Goal: Task Accomplishment & Management: Use online tool/utility

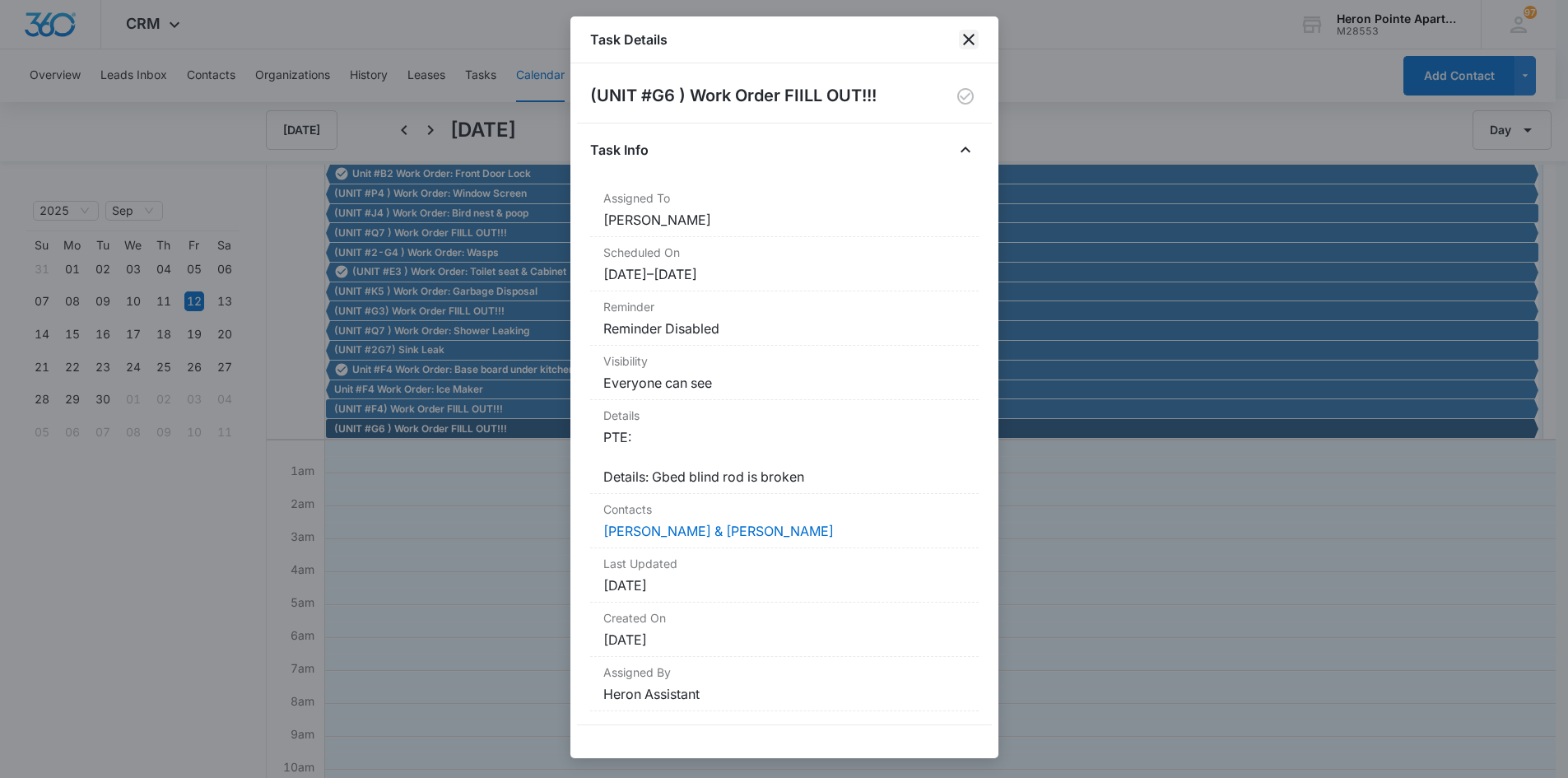
click at [970, 41] on icon "close" at bounding box center [968, 39] width 11 height 11
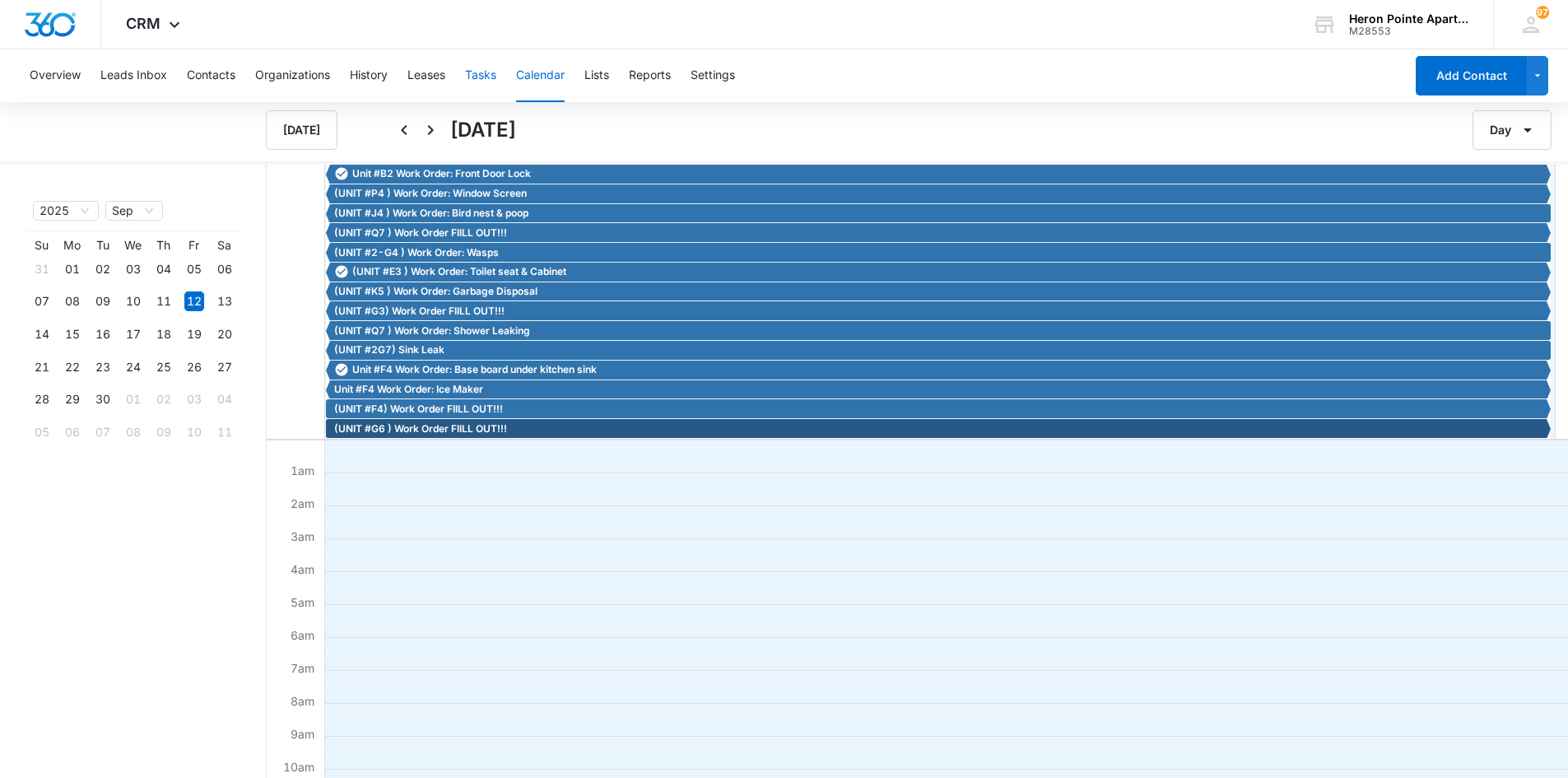
click at [477, 69] on button "Tasks" at bounding box center [481, 75] width 31 height 52
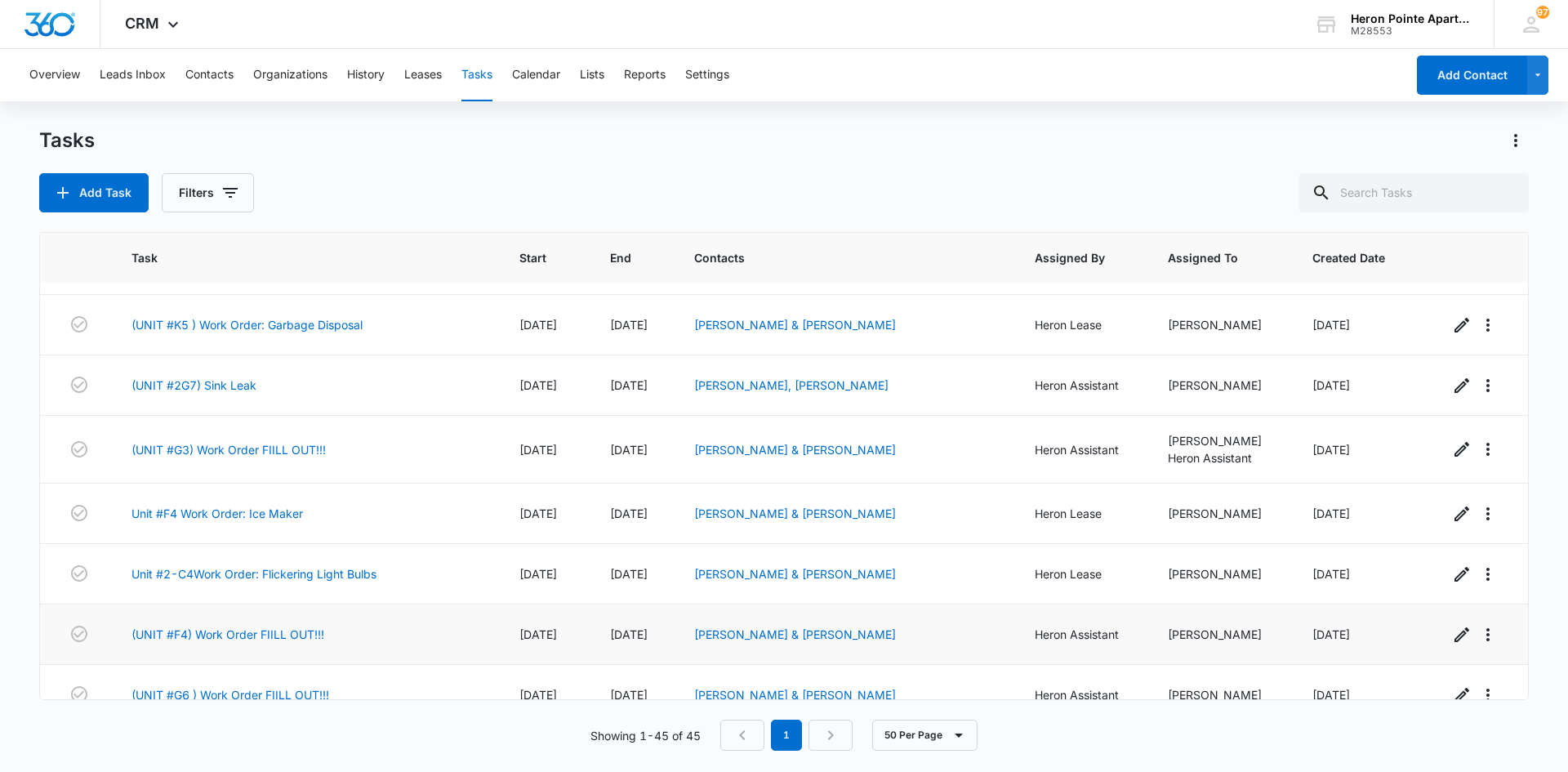
scroll to position [2310, 0]
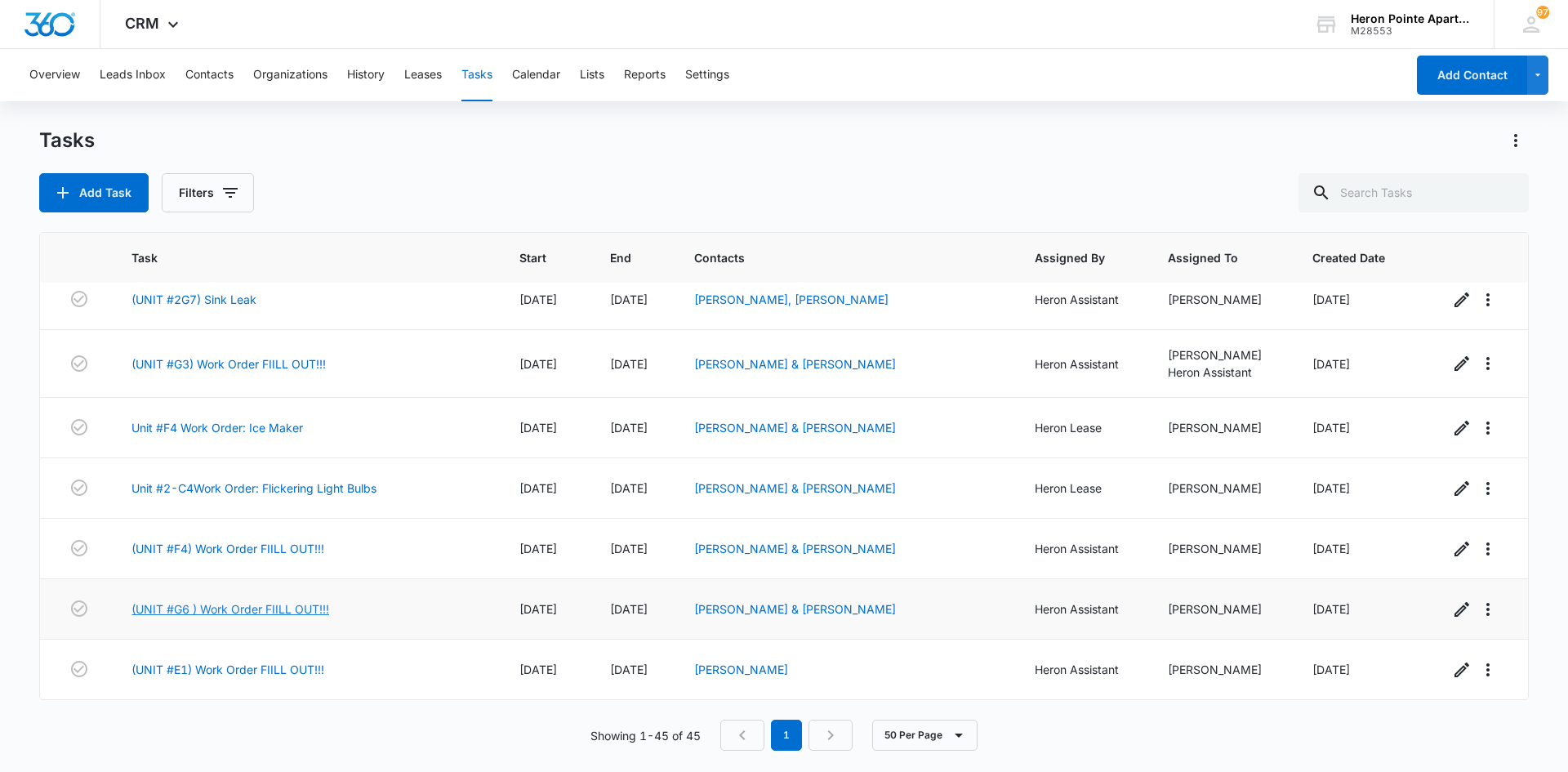
click at [269, 604] on link "(UNIT #G6 ) Work Order FIILL OUT!!!" at bounding box center [230, 609] width 198 height 17
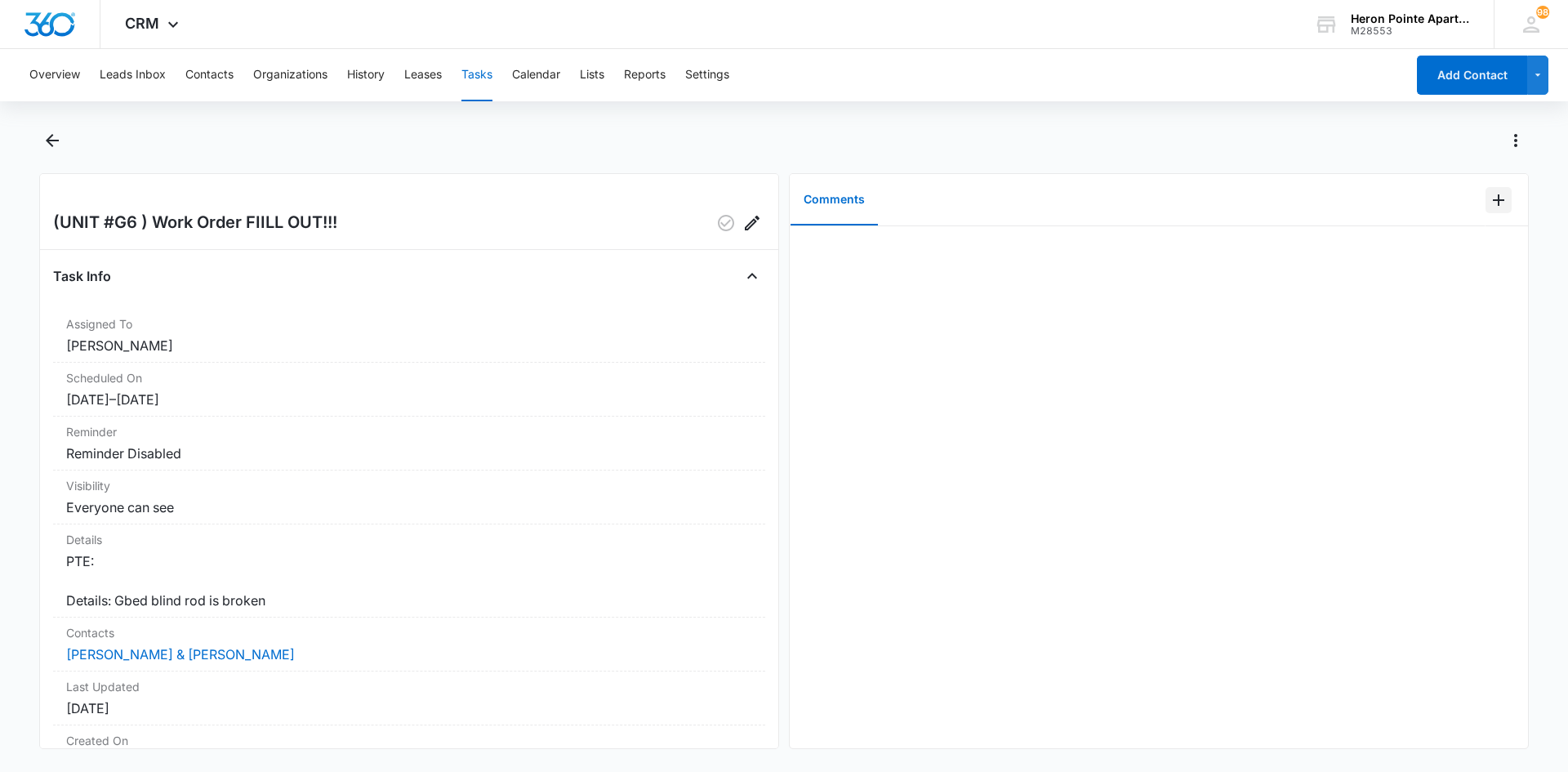
click at [1490, 203] on icon "Add Comment" at bounding box center [1498, 200] width 20 height 20
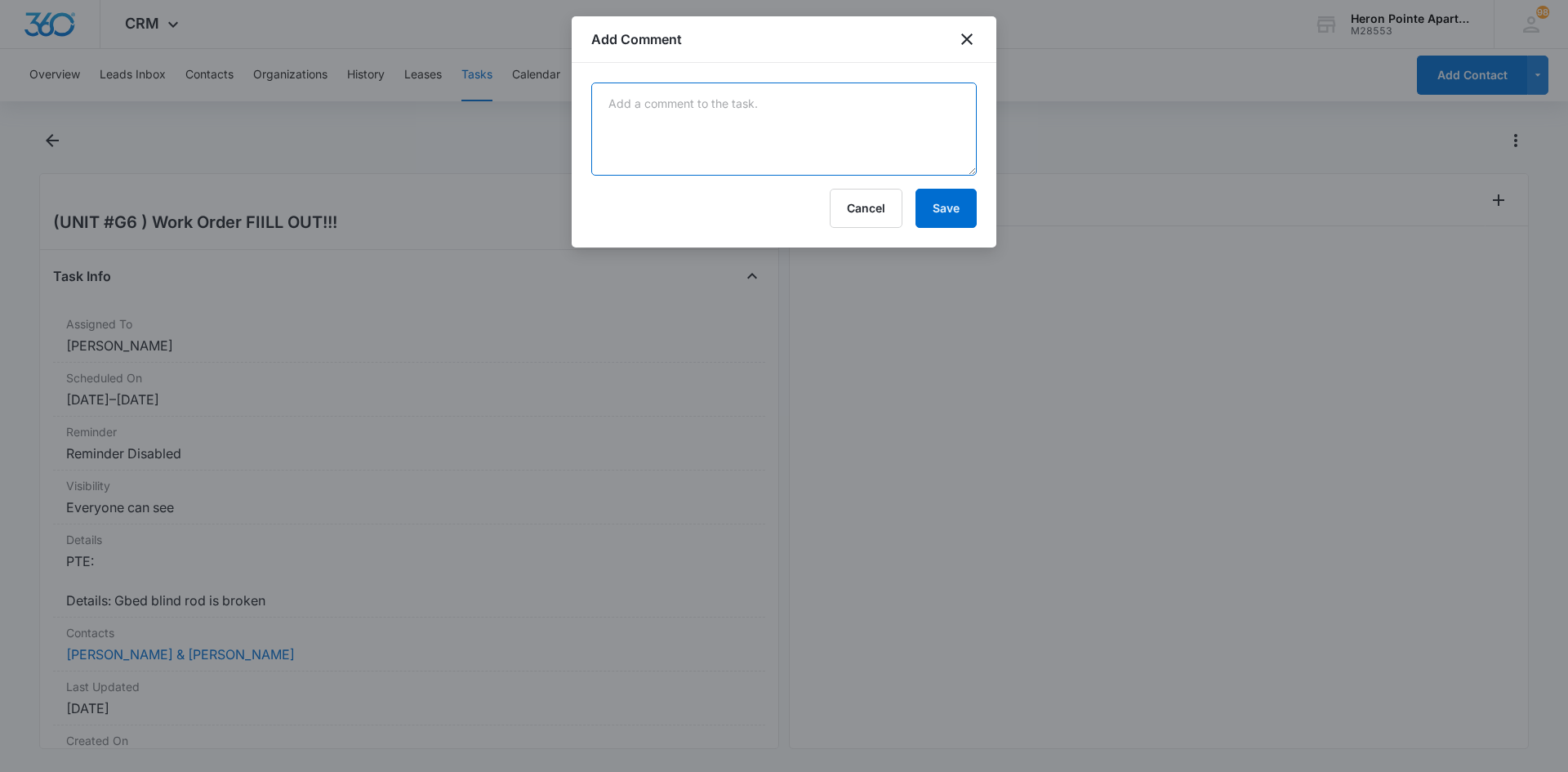
click at [823, 148] on textarea at bounding box center [784, 129] width 386 height 93
type textarea "Replaced blind rod"
click at [973, 216] on button "Save" at bounding box center [946, 208] width 61 height 39
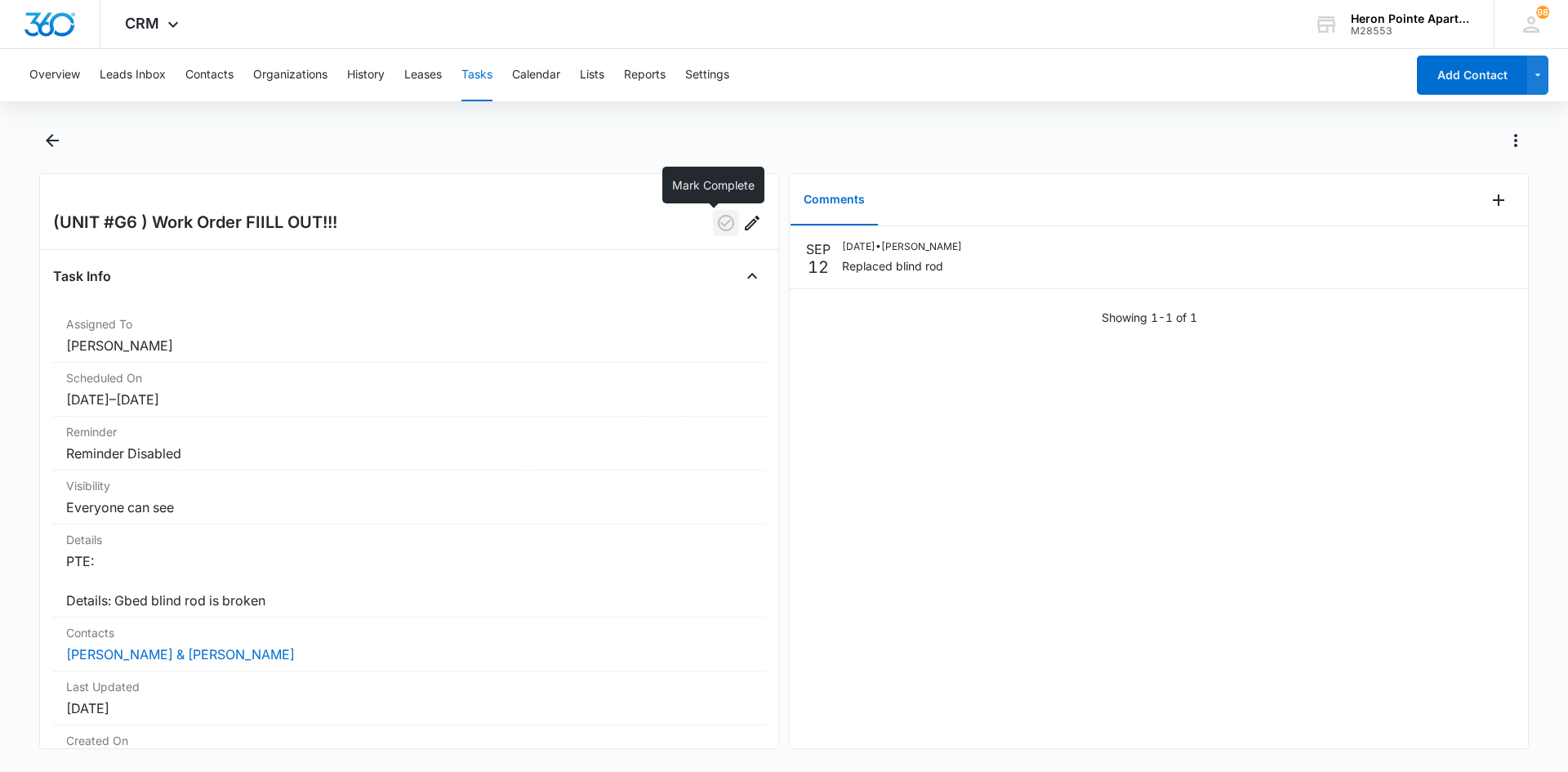
click at [717, 223] on icon "button" at bounding box center [725, 223] width 16 height 16
click at [530, 73] on button "Calendar" at bounding box center [536, 74] width 48 height 52
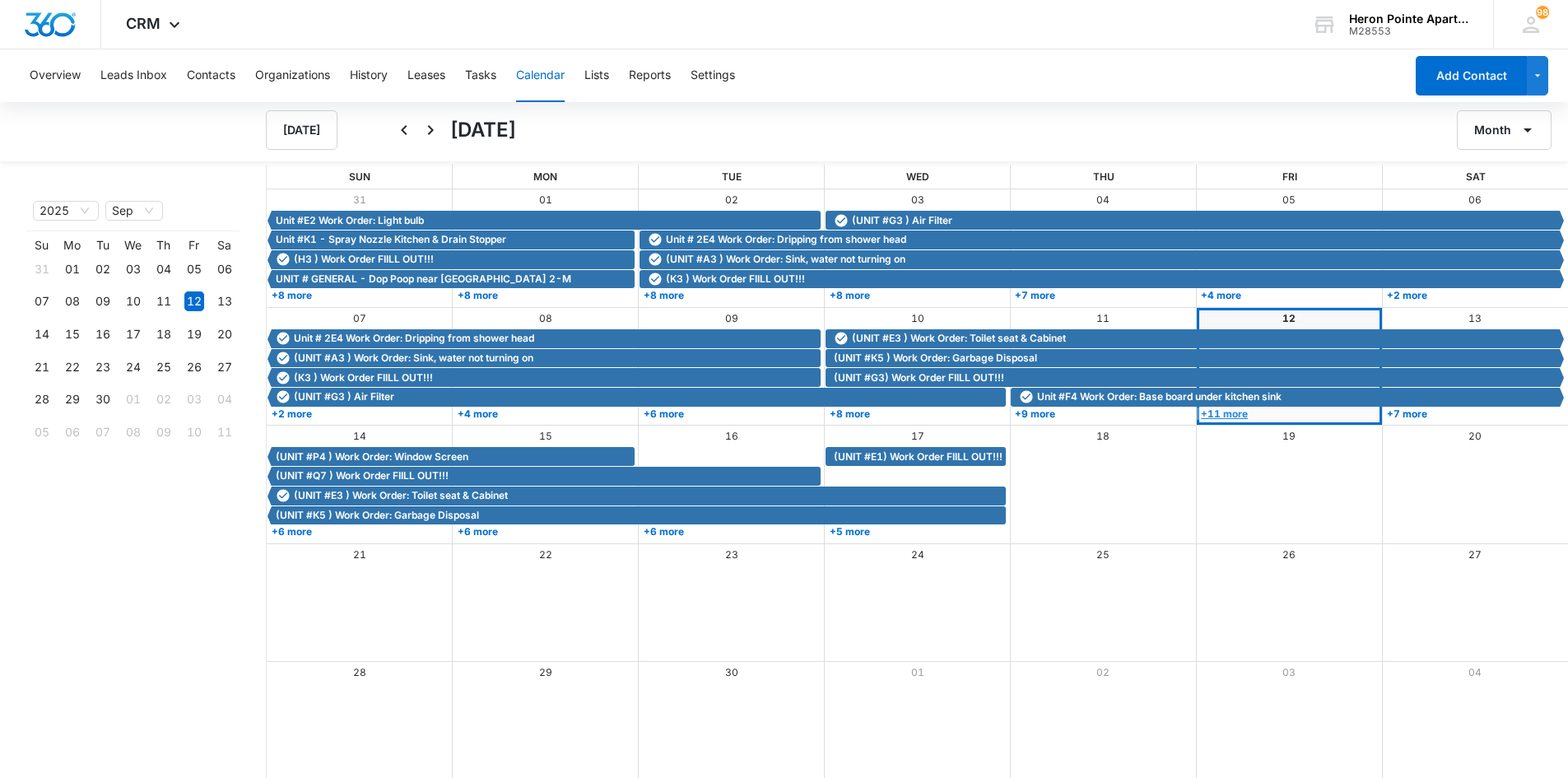
click at [1212, 411] on link "+11 more" at bounding box center [1288, 414] width 181 height 12
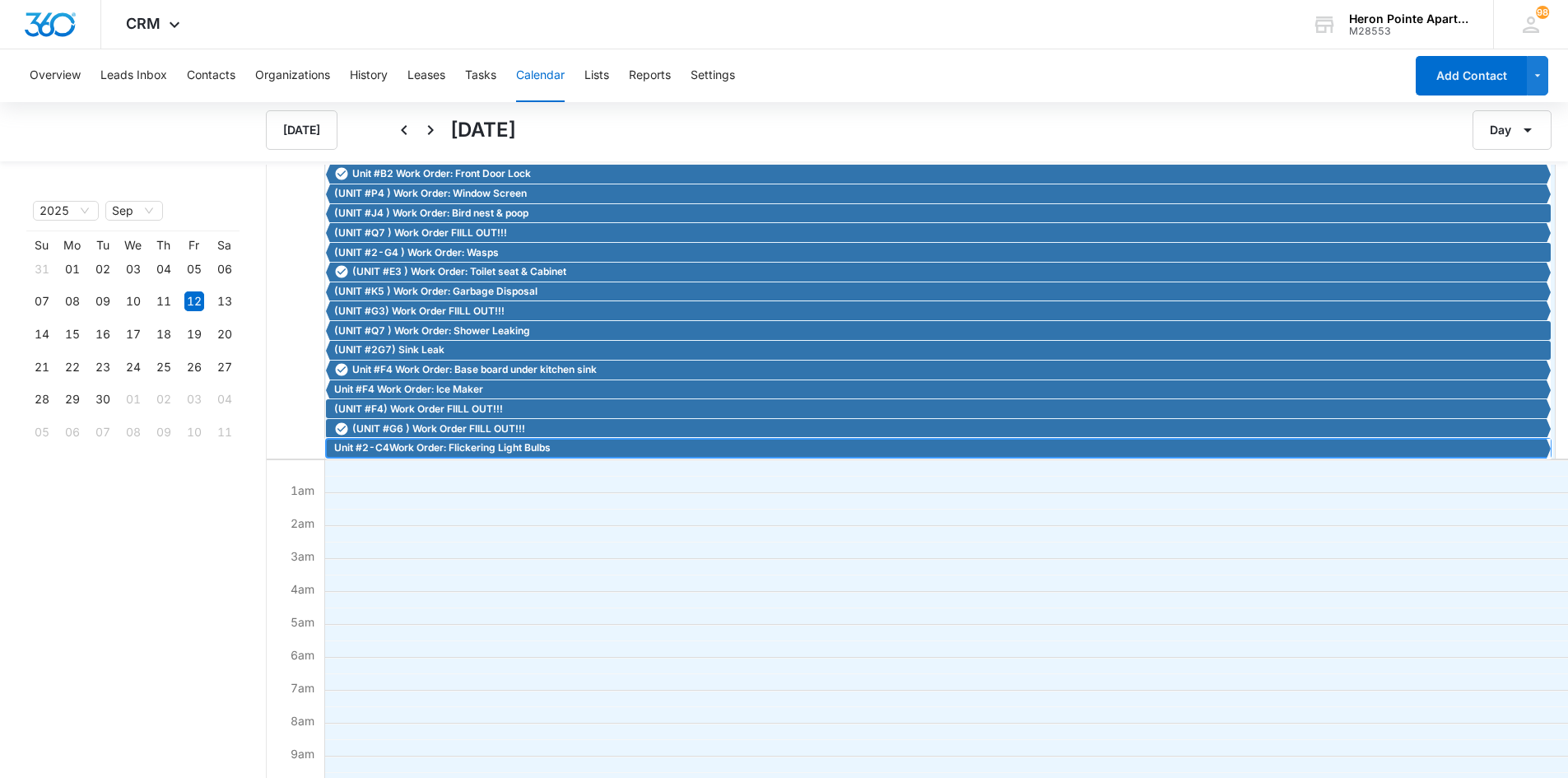
click at [504, 450] on span "Unit #2-C4Work Order: Flickering Light Bulbs" at bounding box center [443, 447] width 217 height 15
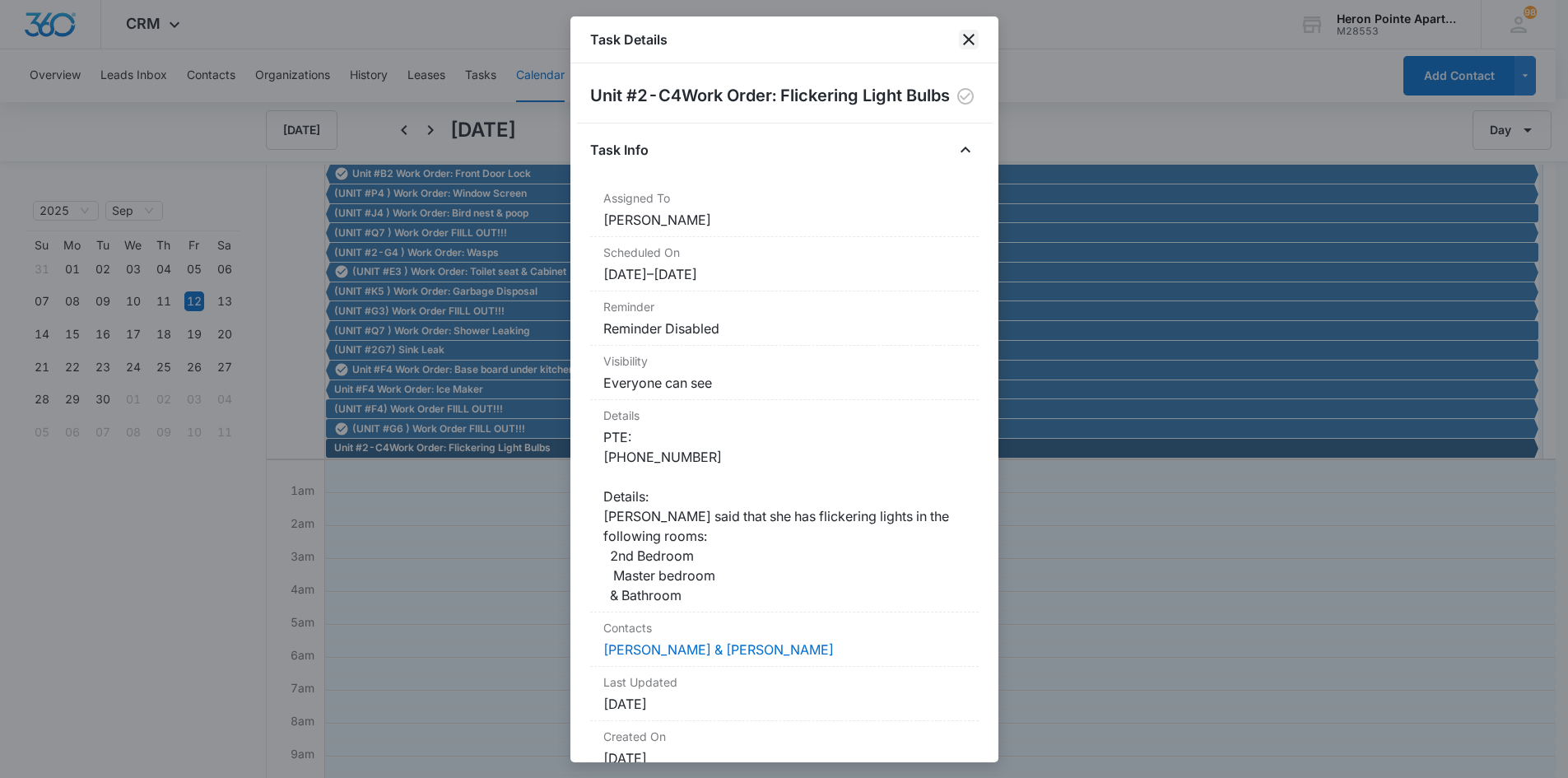
click at [968, 39] on icon "close" at bounding box center [968, 39] width 11 height 11
